Goal: Task Accomplishment & Management: Understand process/instructions

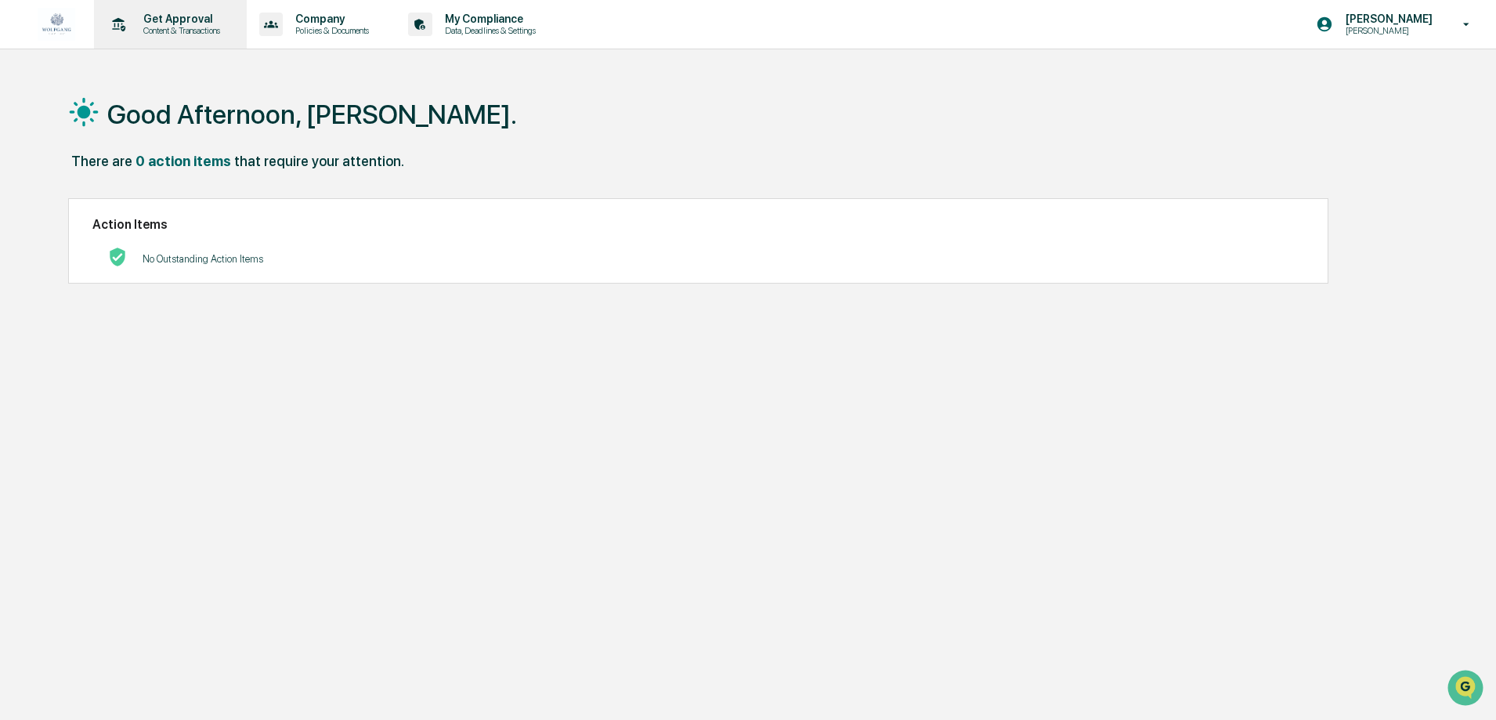
click at [222, 31] on p "Content & Transactions" at bounding box center [179, 30] width 97 height 11
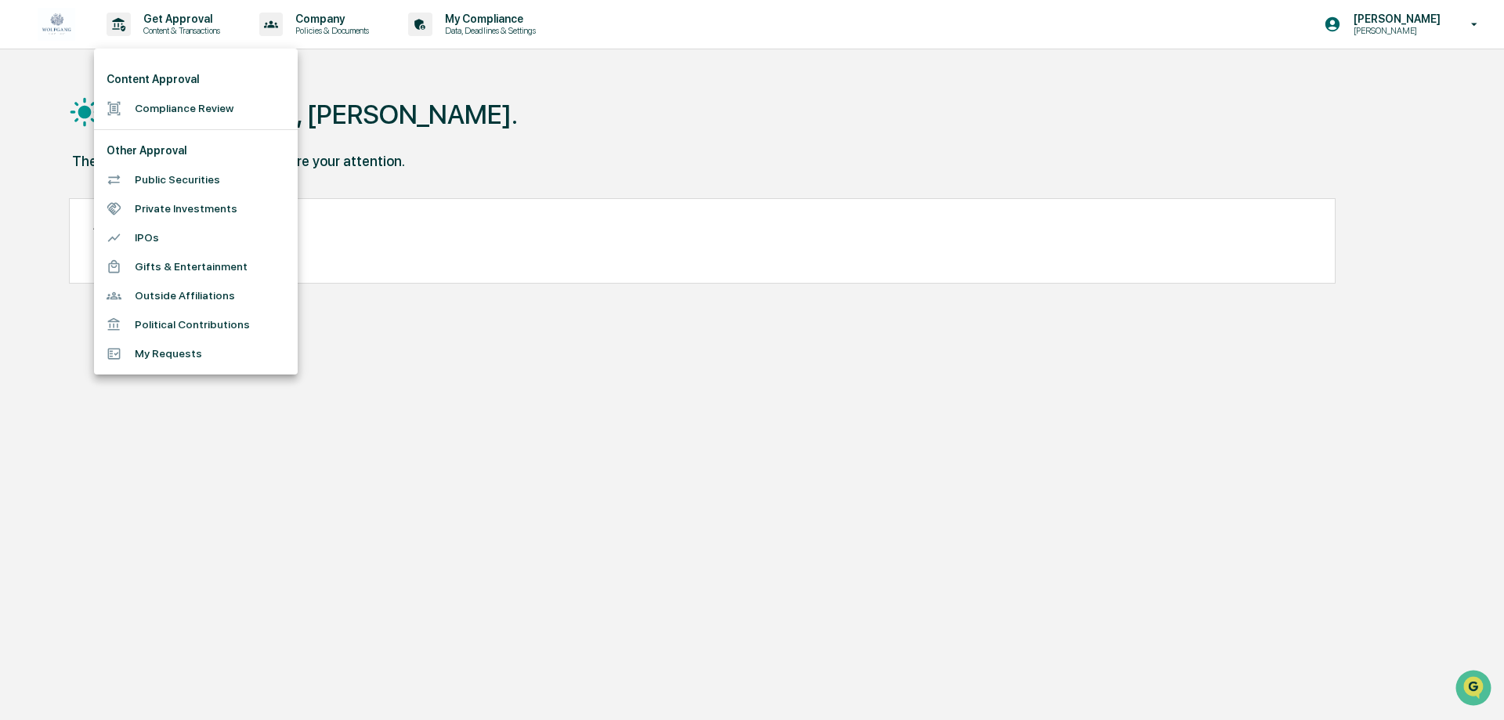
click at [626, 455] on div at bounding box center [752, 360] width 1504 height 720
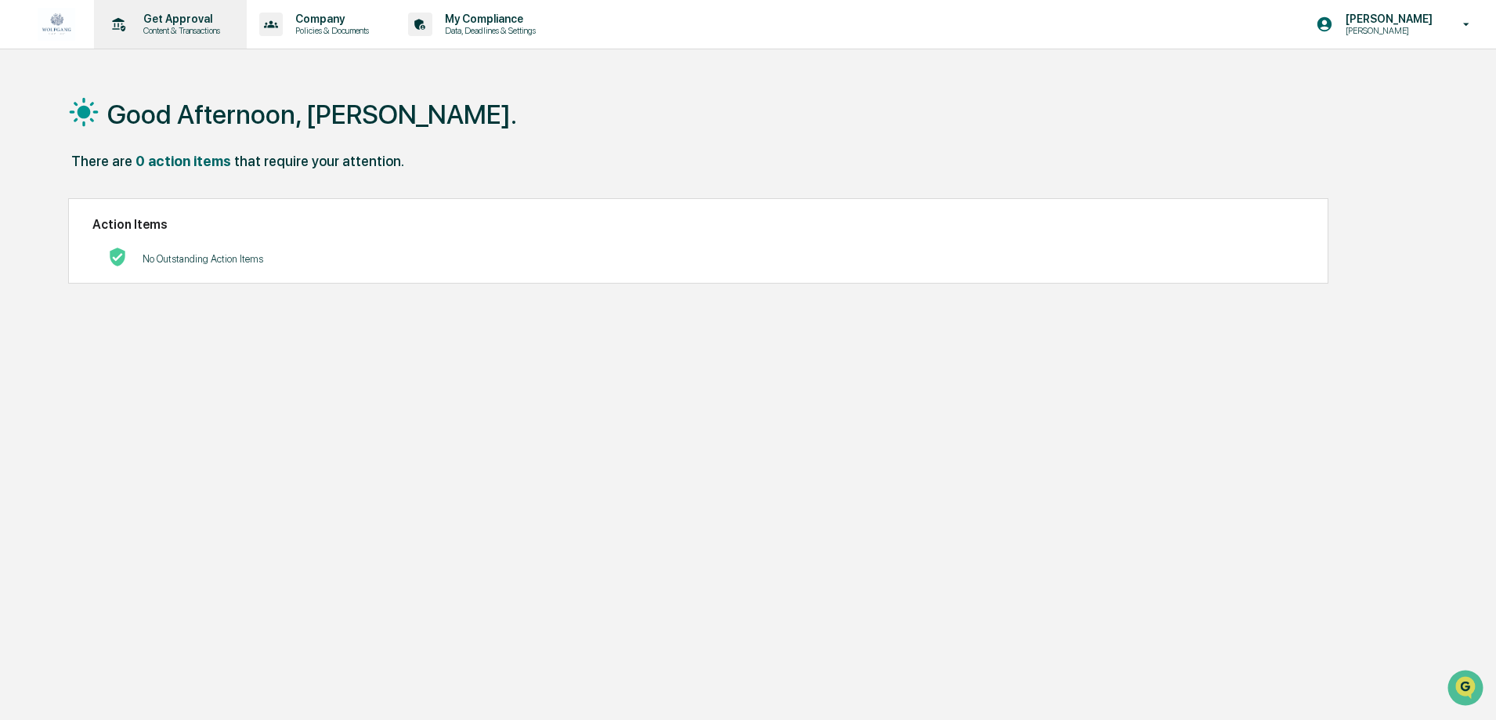
click at [137, 27] on p "Content & Transactions" at bounding box center [179, 30] width 97 height 11
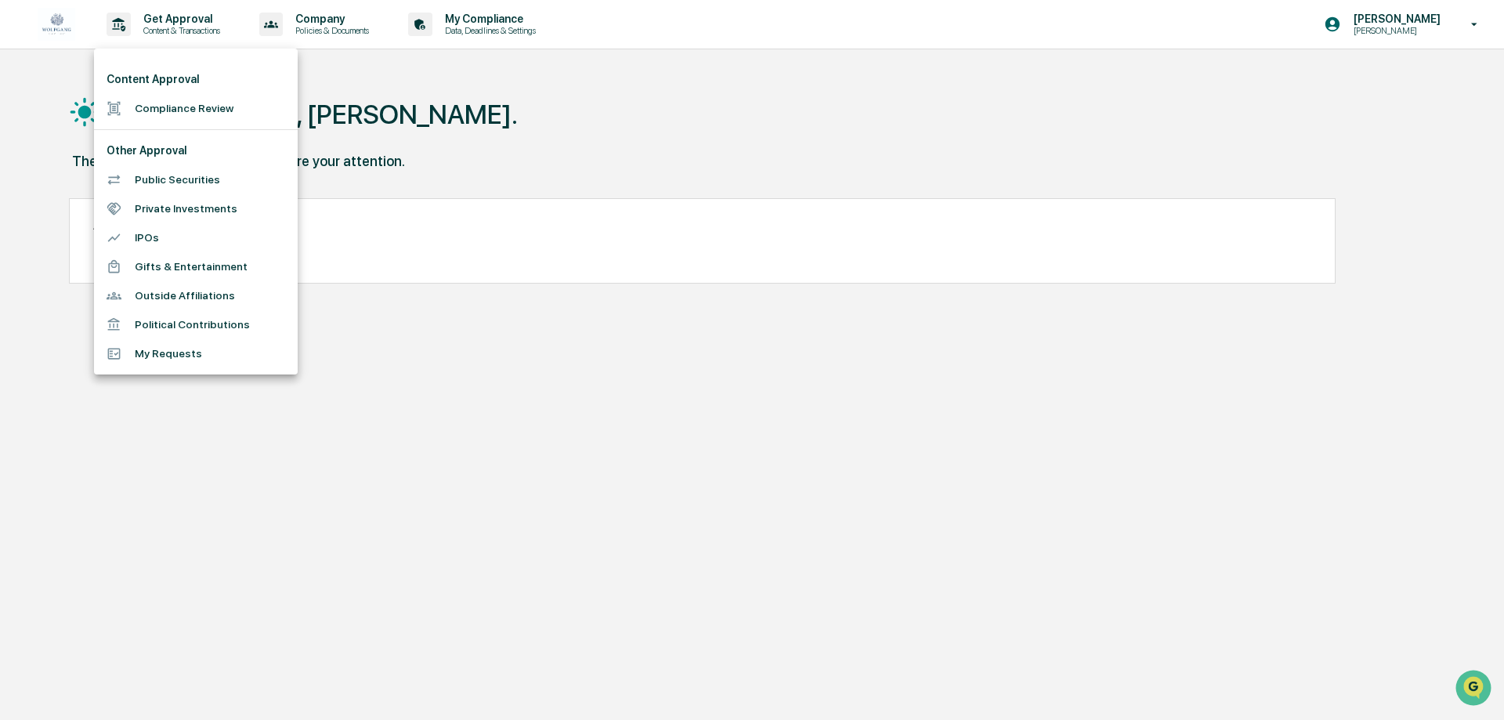
click at [129, 108] on div at bounding box center [121, 108] width 28 height 15
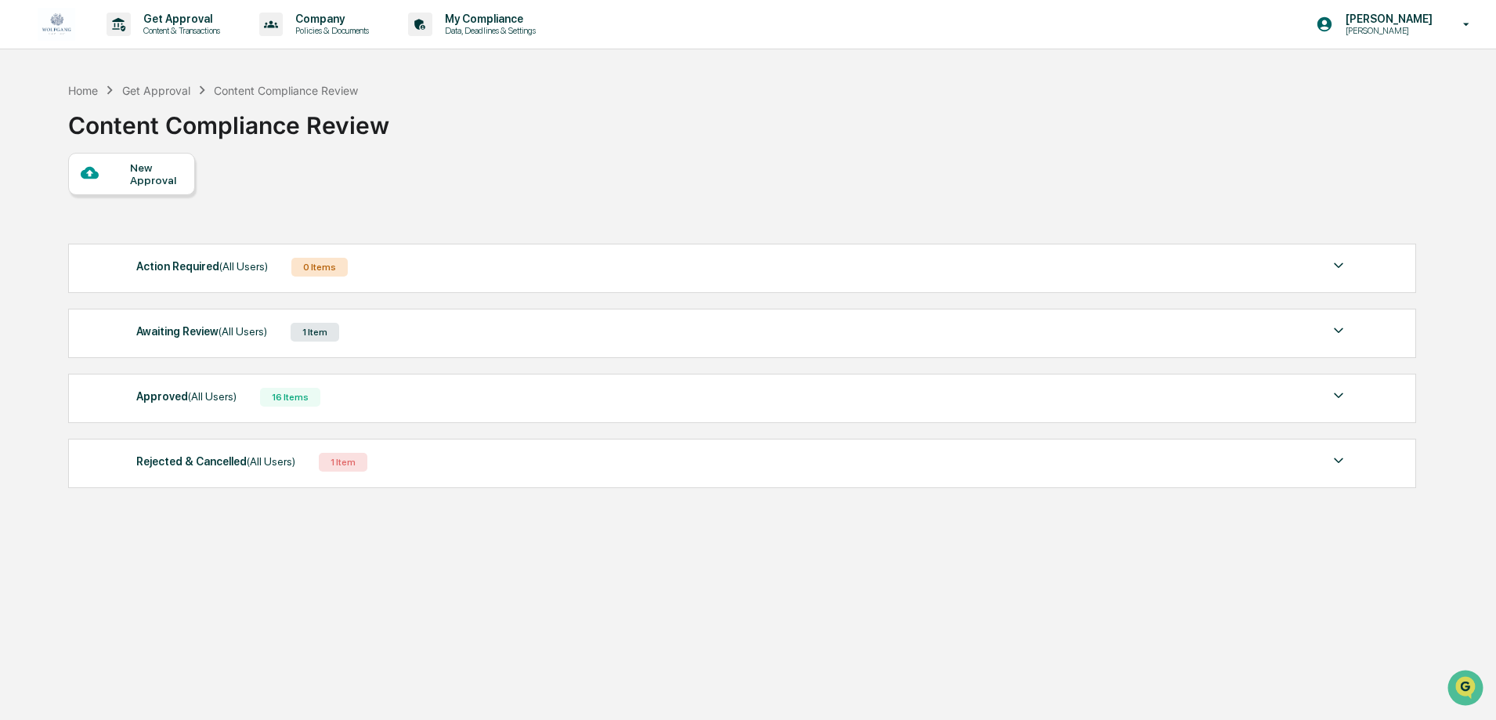
click at [222, 274] on div "Action Required (All Users)" at bounding box center [202, 266] width 132 height 20
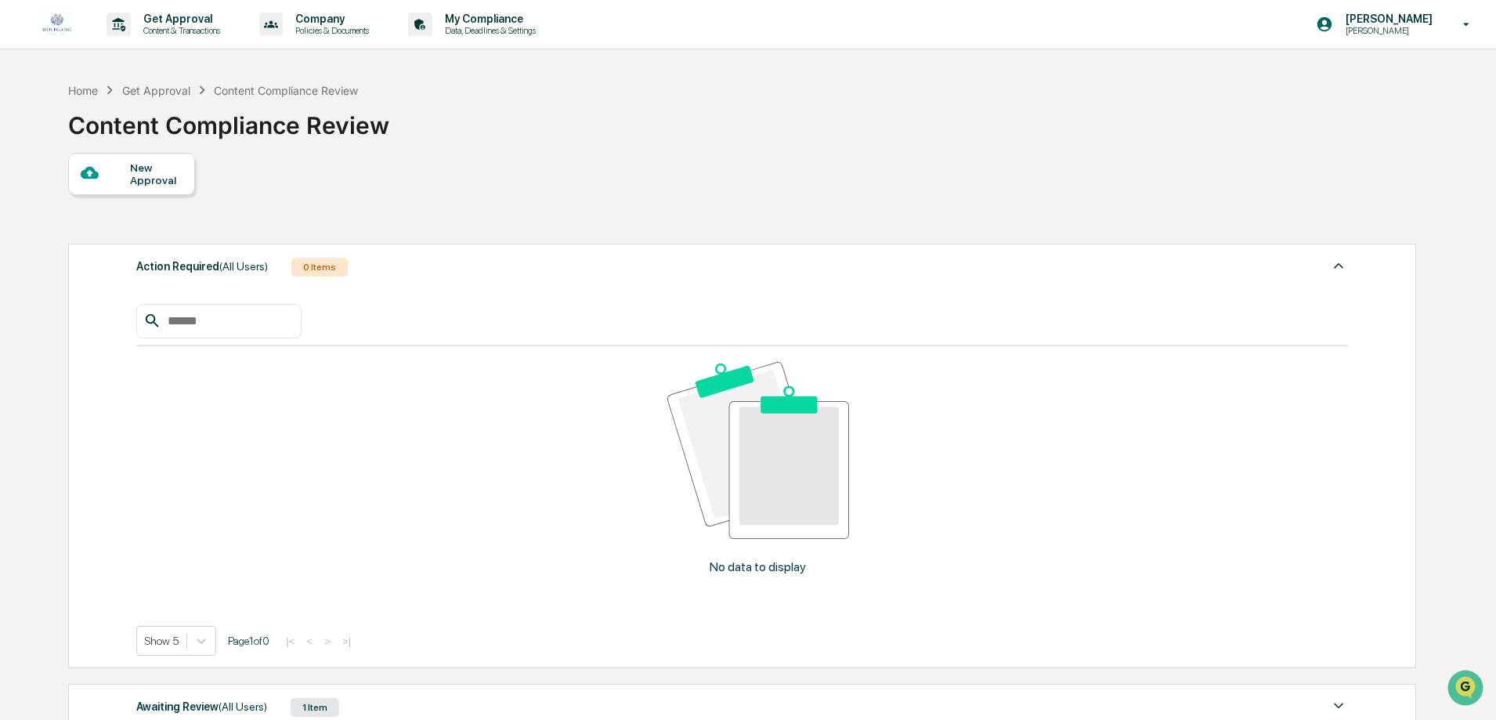
click at [221, 272] on span "(All Users)" at bounding box center [243, 266] width 49 height 13
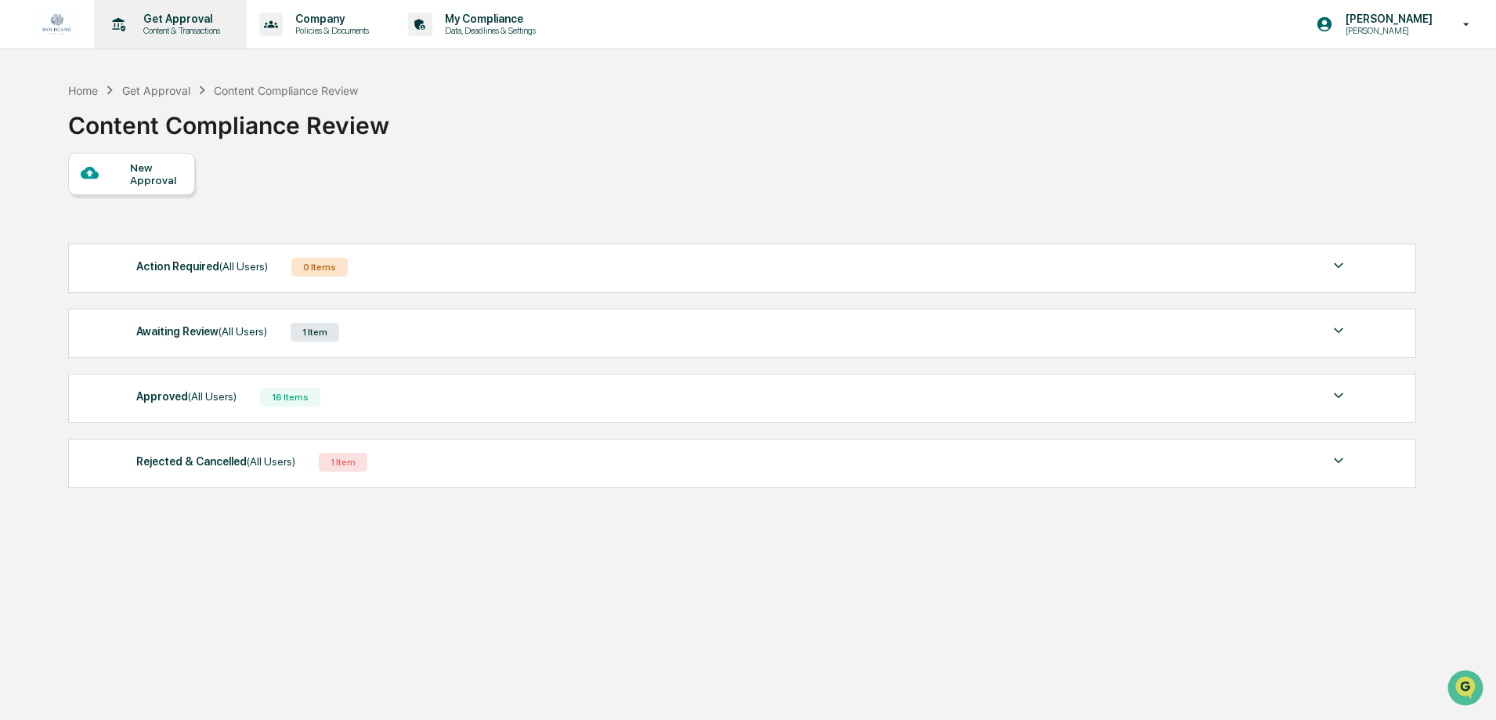
click at [161, 27] on p "Content & Transactions" at bounding box center [179, 30] width 97 height 11
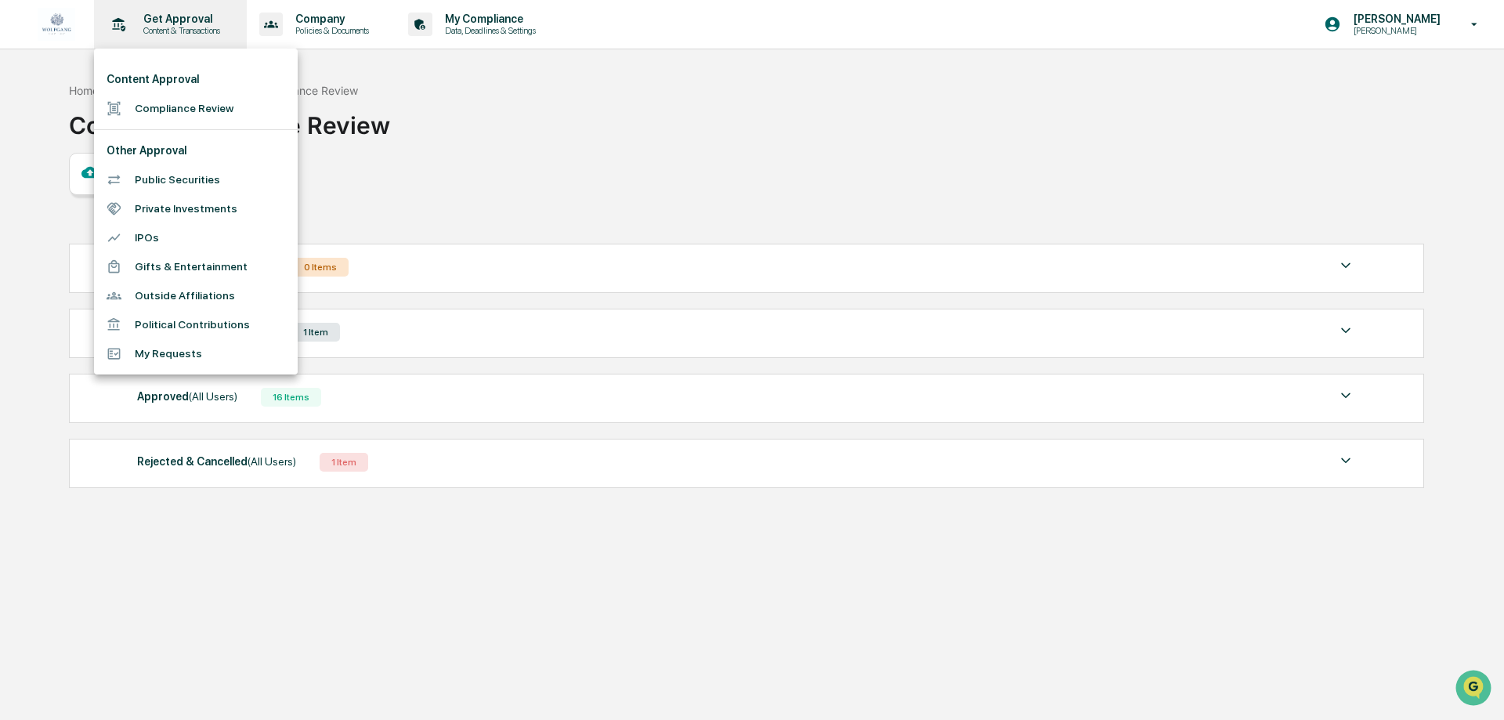
click at [161, 27] on div at bounding box center [752, 360] width 1504 height 720
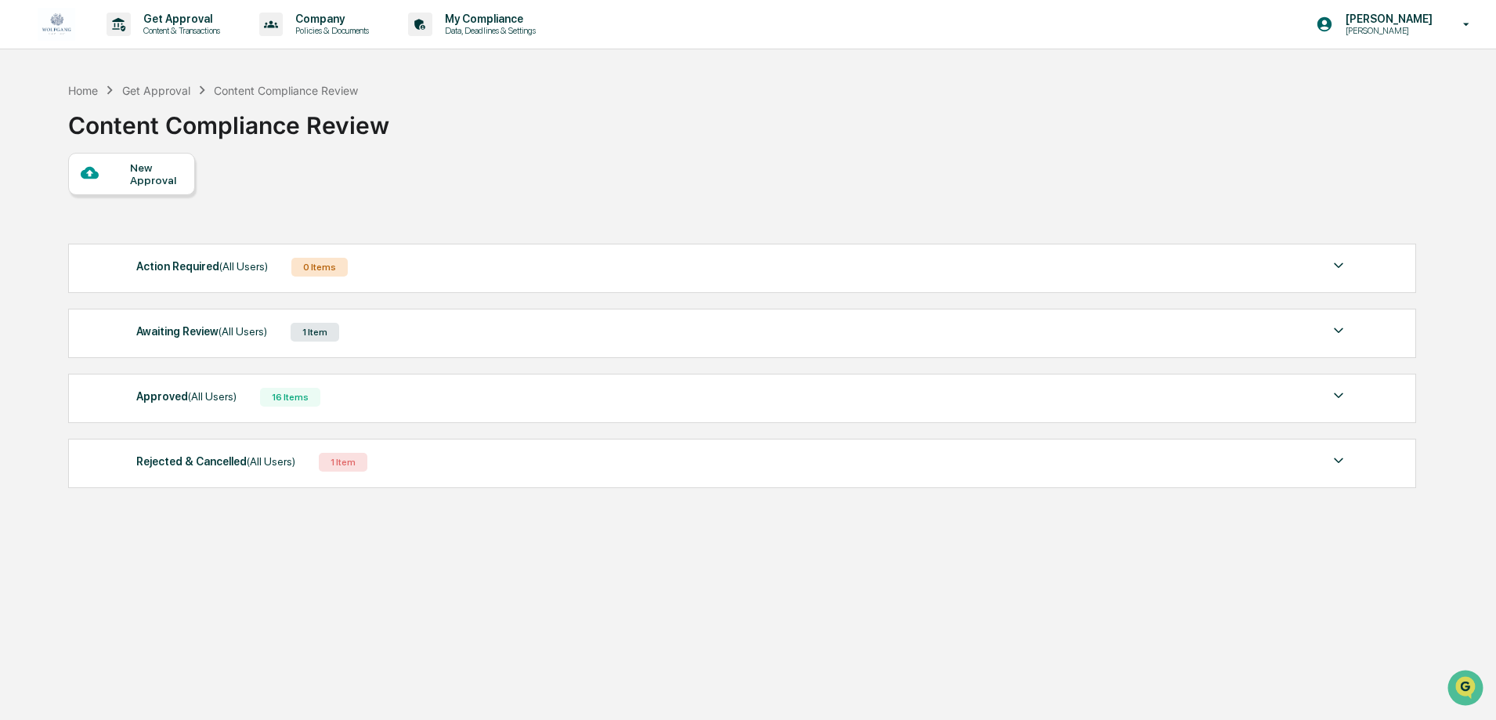
click at [118, 190] on div "New Approval" at bounding box center [131, 174] width 127 height 42
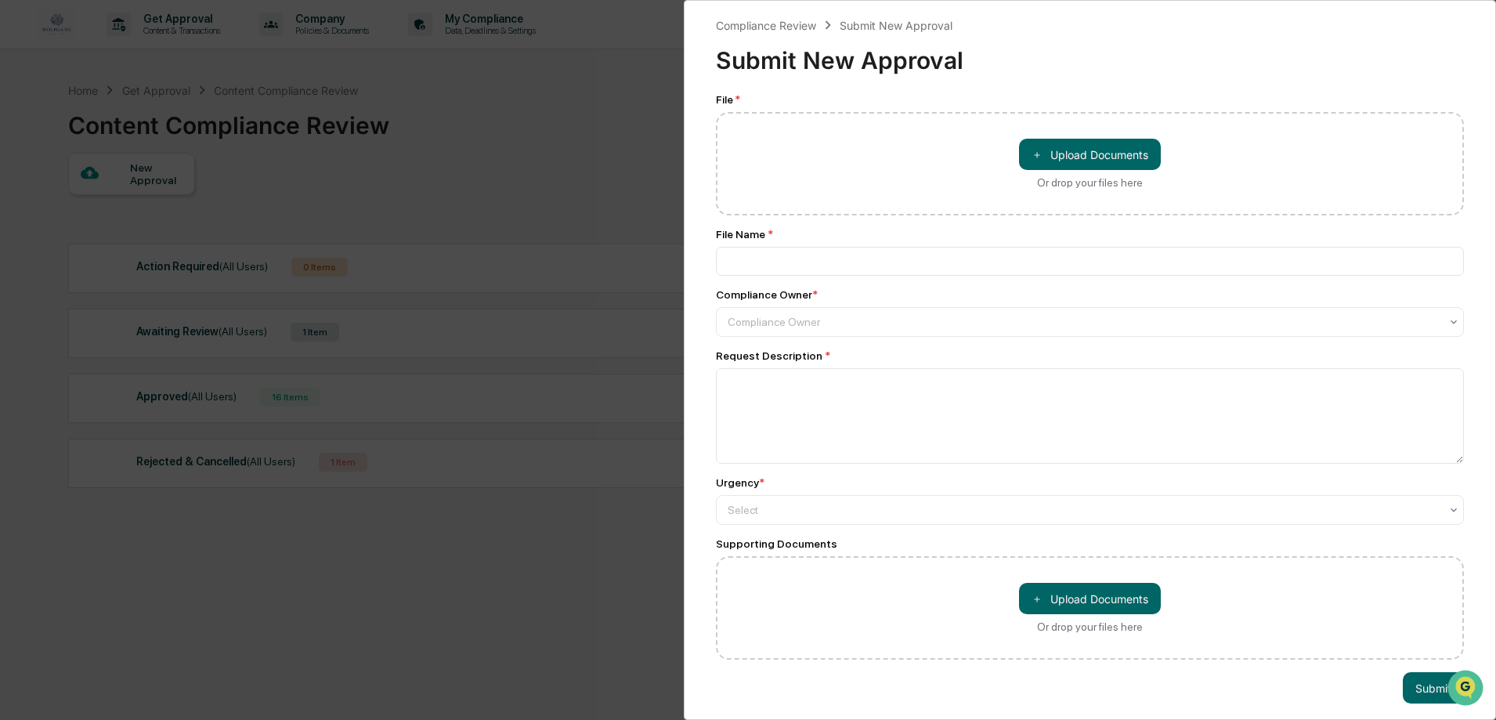
click at [311, 251] on div "Compliance Review Submit New Approval Submit New Approval File * ＋ Upload Docum…" at bounding box center [748, 360] width 1496 height 720
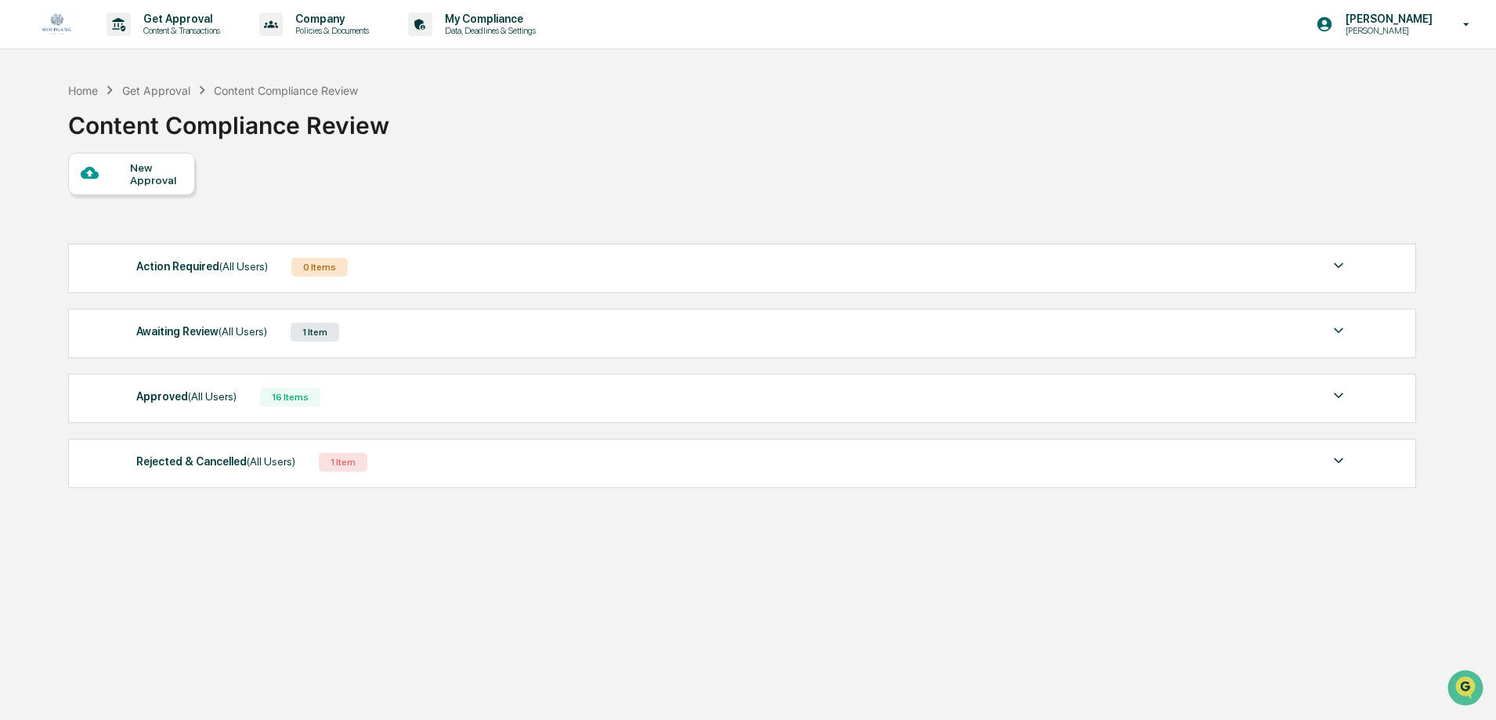
click at [262, 402] on div "16 Items" at bounding box center [290, 397] width 60 height 19
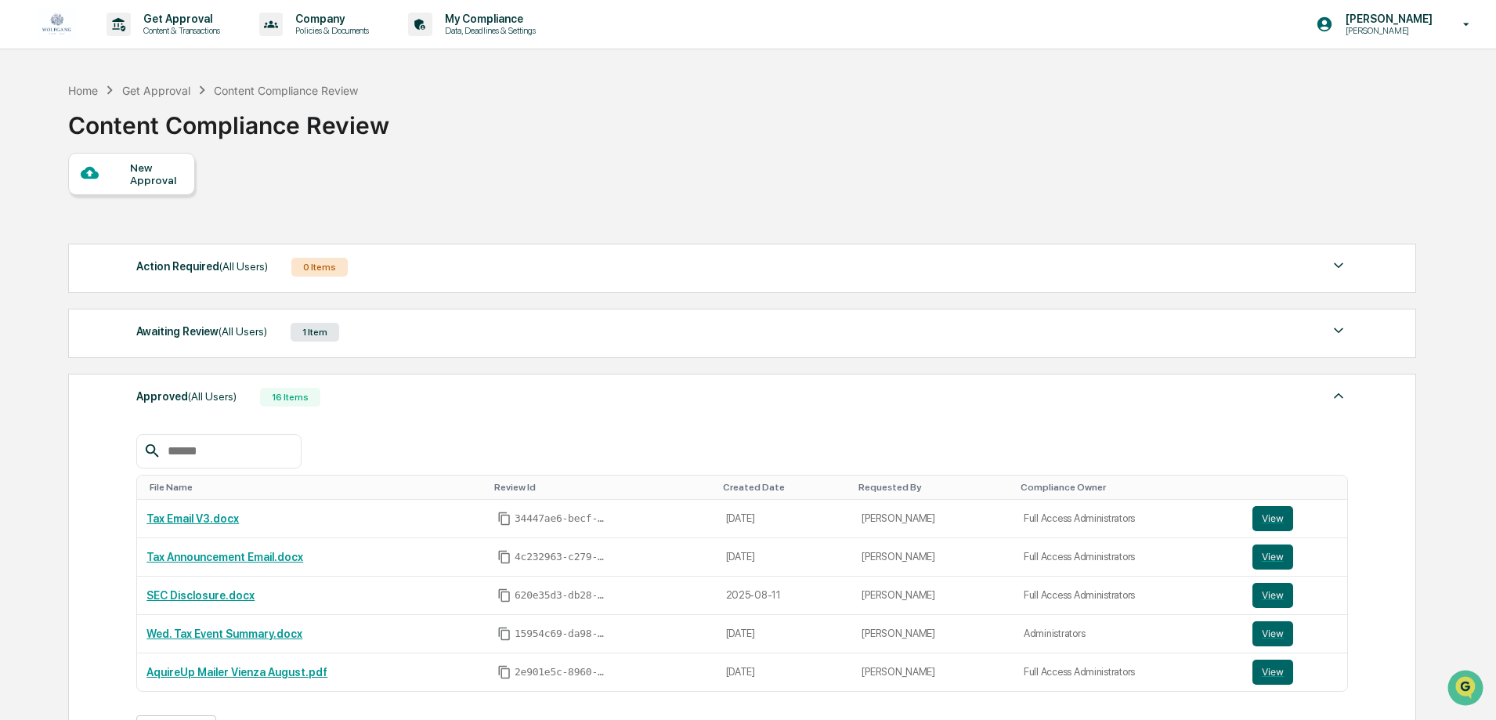
scroll to position [78, 0]
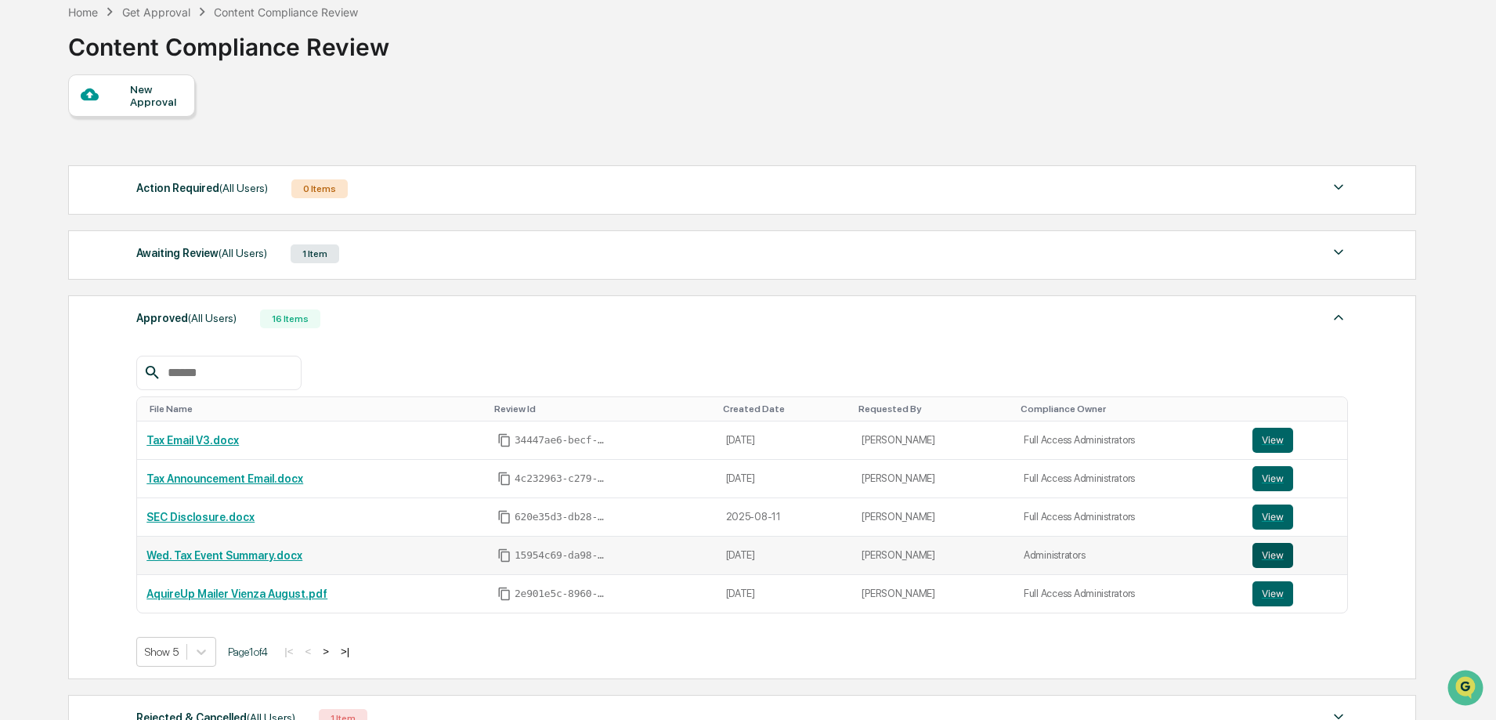
click at [1259, 551] on button "View" at bounding box center [1273, 555] width 41 height 25
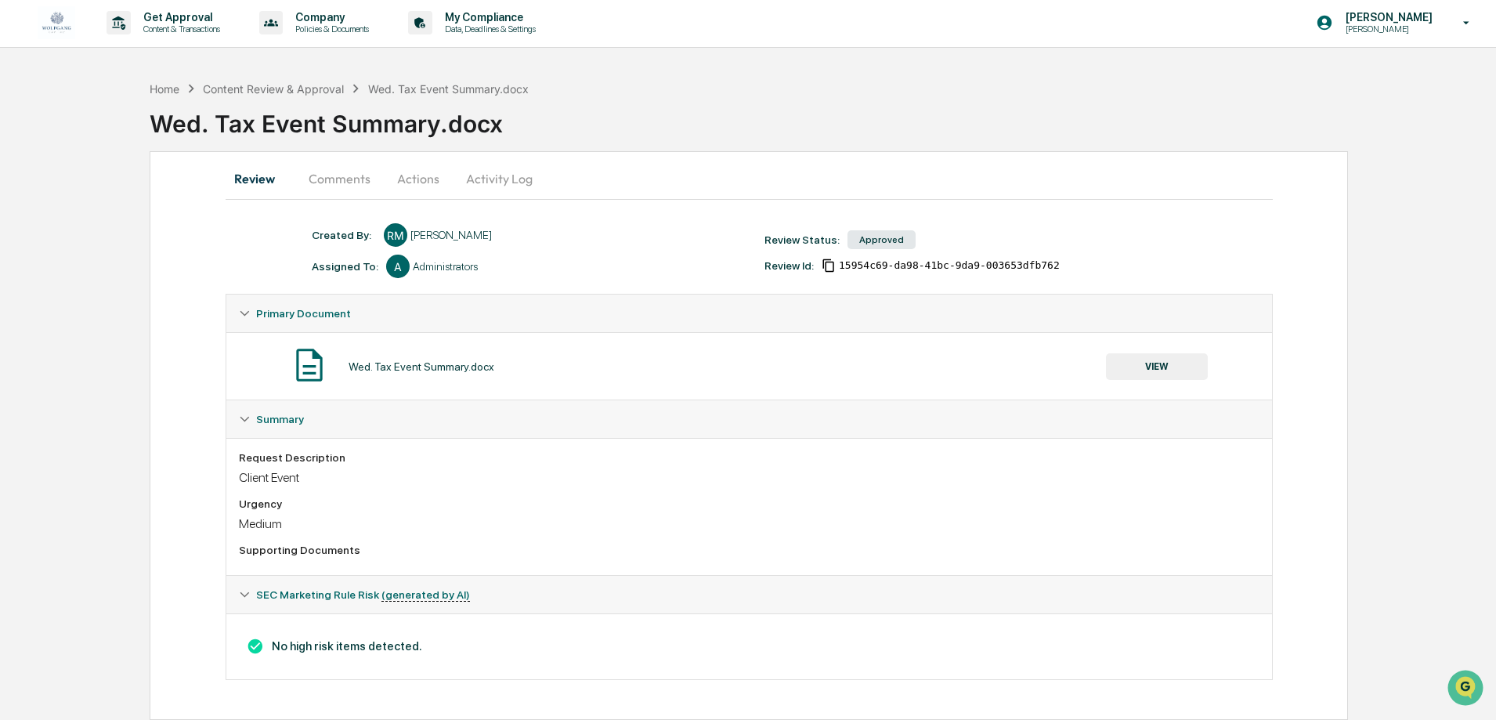
click at [1137, 367] on button "VIEW" at bounding box center [1157, 366] width 102 height 27
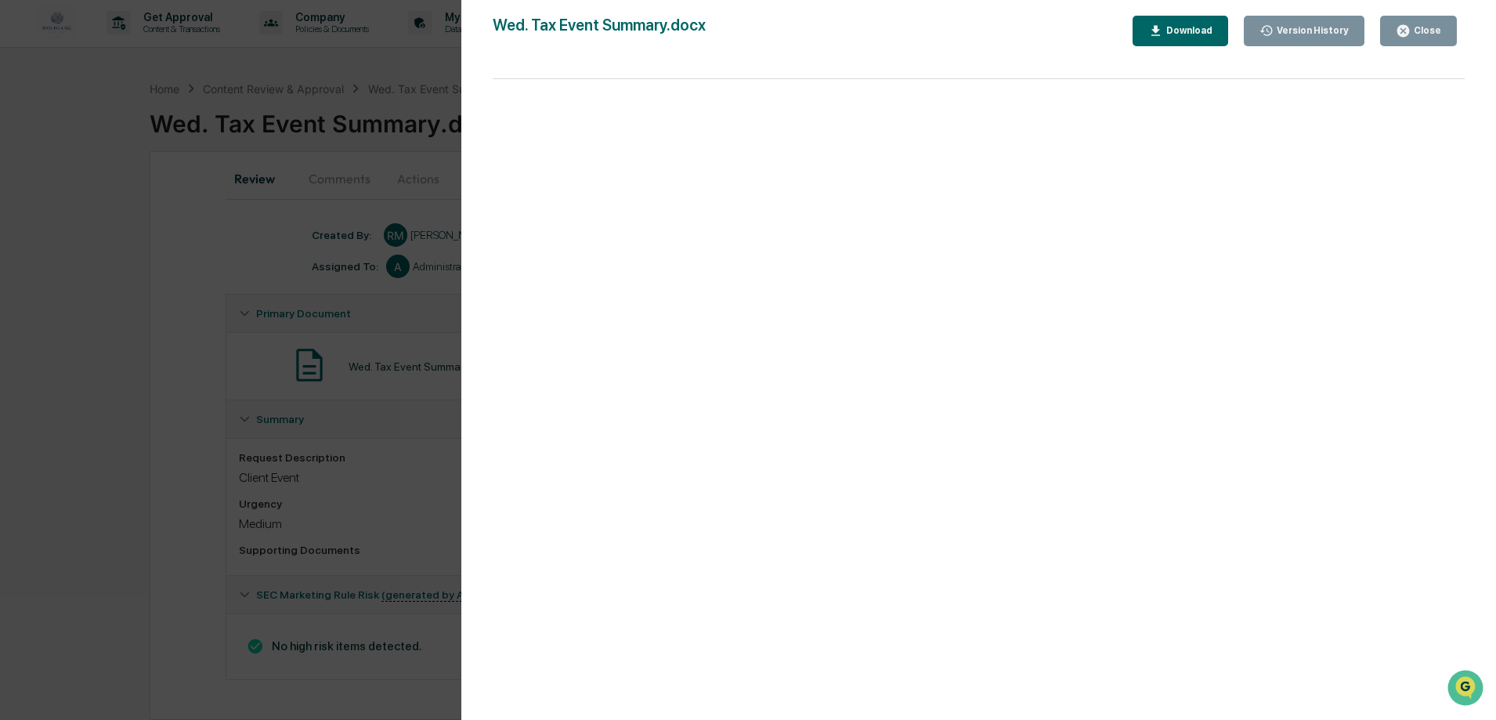
click at [1163, 32] on icon "button" at bounding box center [1155, 31] width 15 height 15
